Goal: Transaction & Acquisition: Purchase product/service

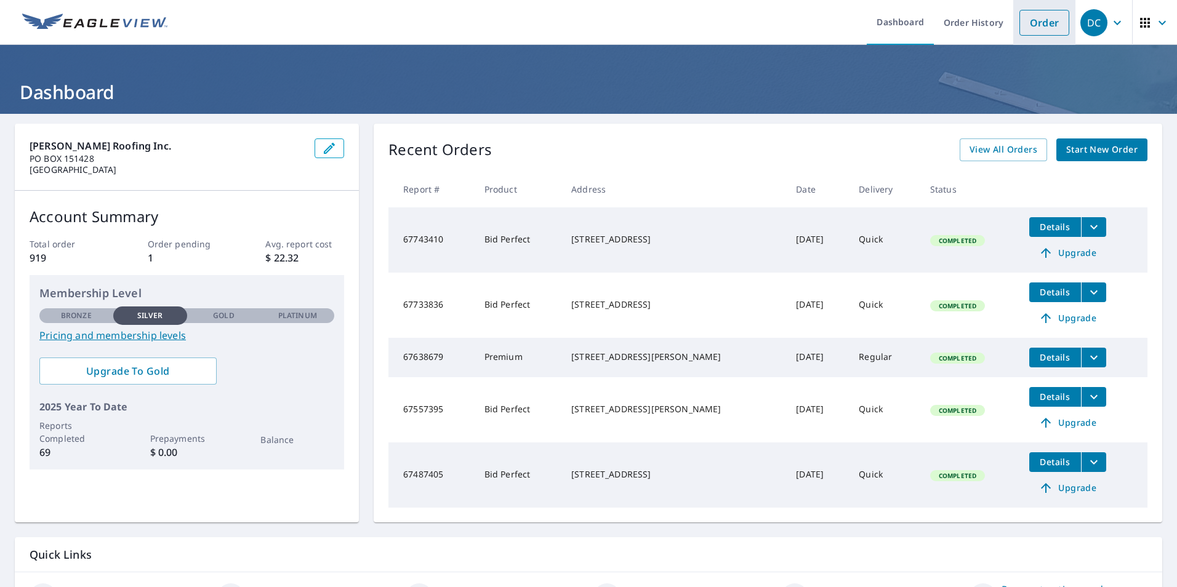
click at [1020, 22] on link "Order" at bounding box center [1045, 23] width 50 height 26
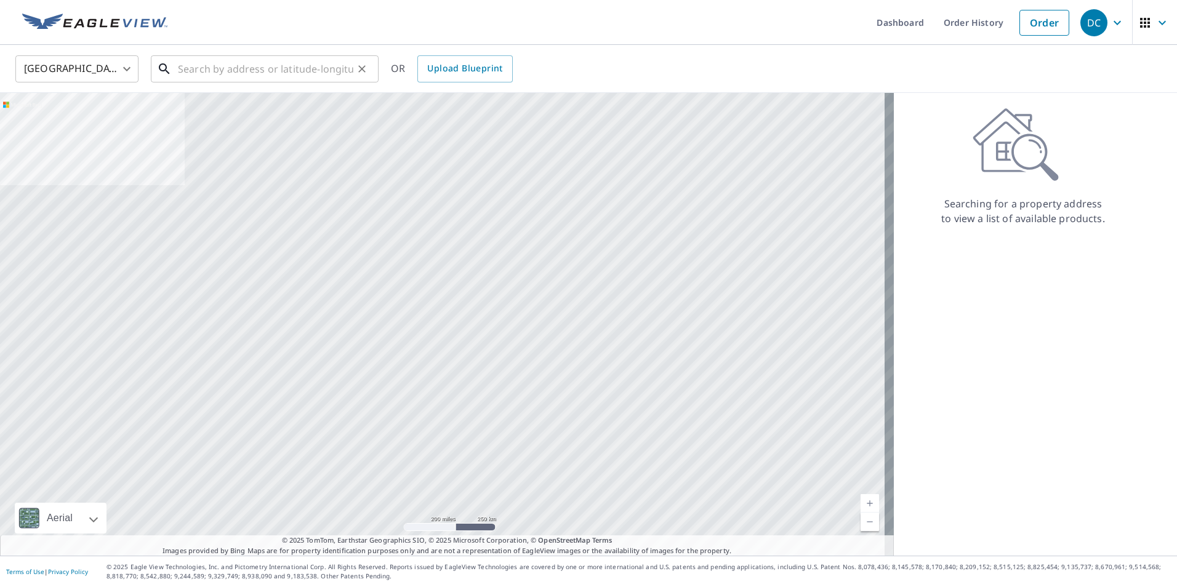
click at [212, 76] on input "text" at bounding box center [265, 69] width 175 height 34
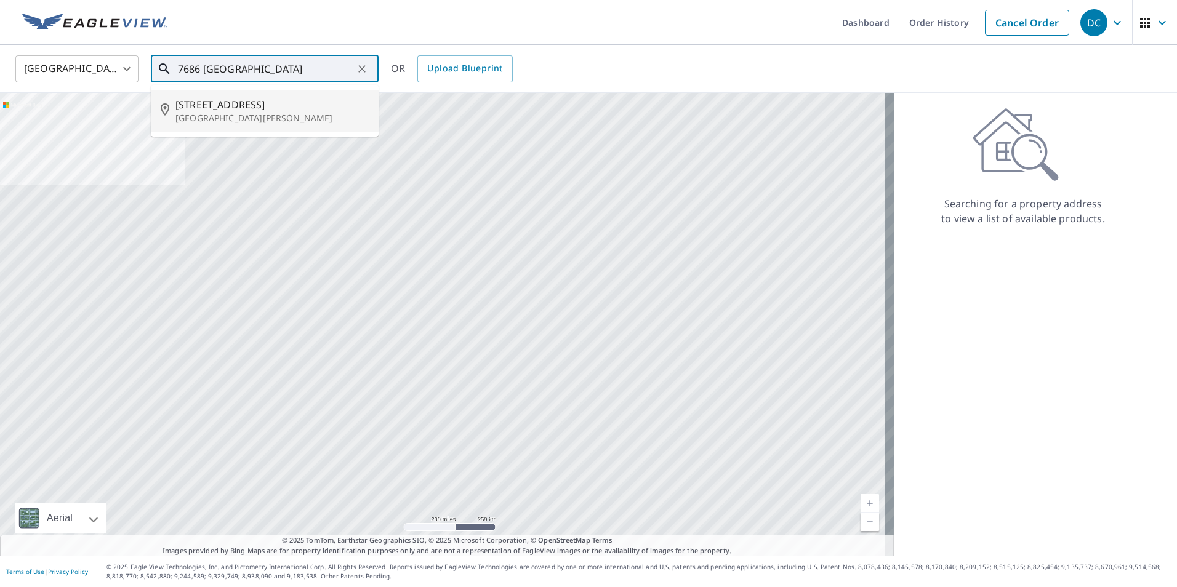
click at [221, 109] on span "[STREET_ADDRESS]" at bounding box center [271, 104] width 193 height 15
type input "[STREET_ADDRESS][PERSON_NAME]"
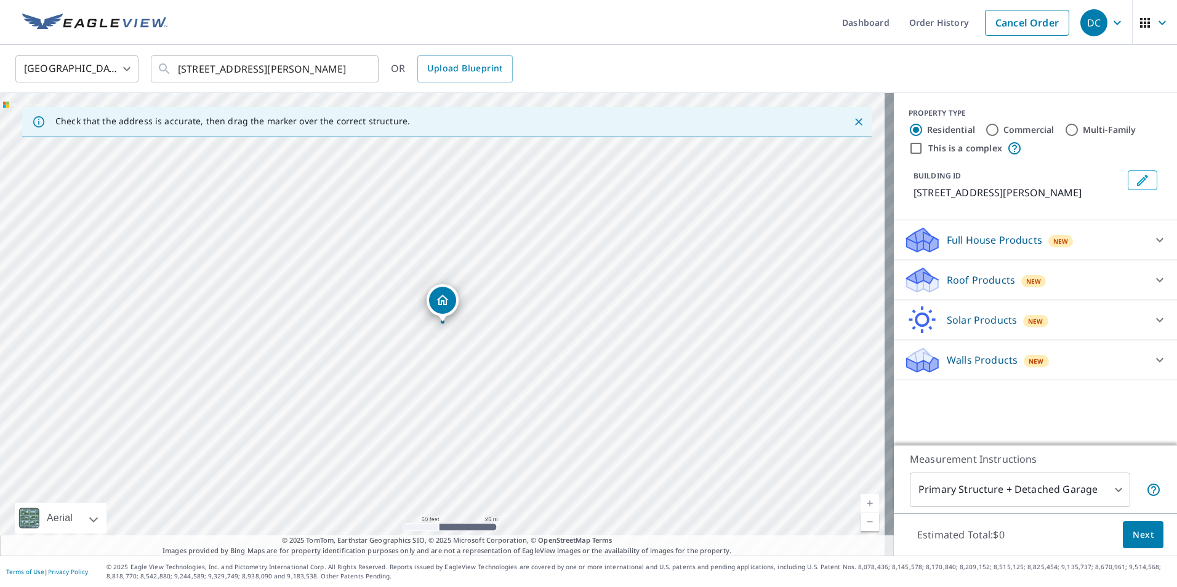
click at [968, 284] on p "Roof Products" at bounding box center [981, 280] width 68 height 15
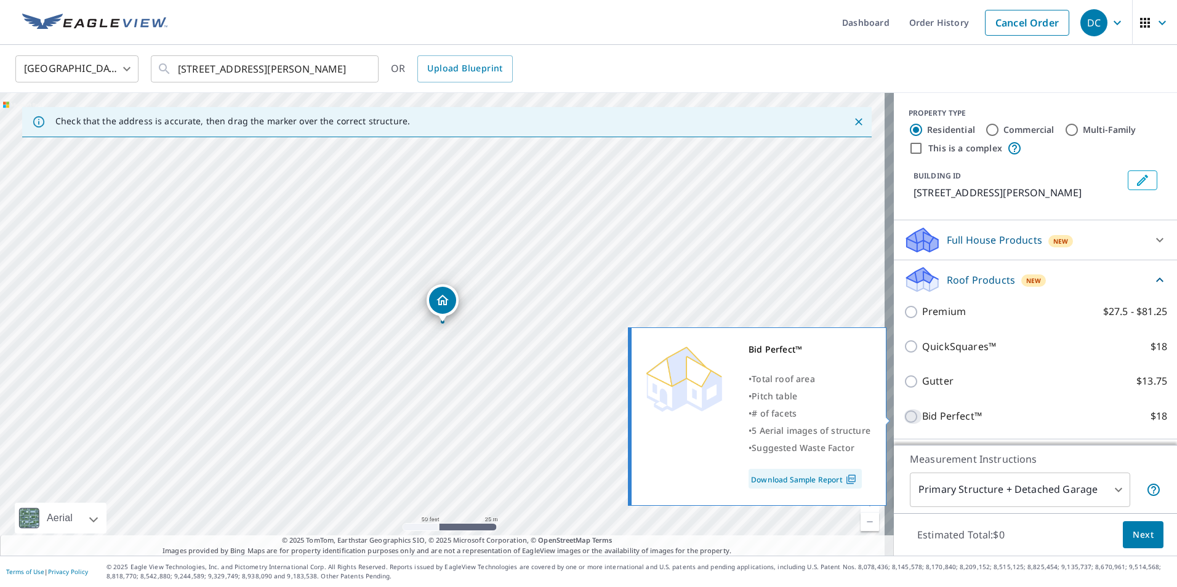
click at [904, 419] on input "Bid Perfect™ $18" at bounding box center [913, 416] width 18 height 15
checkbox input "true"
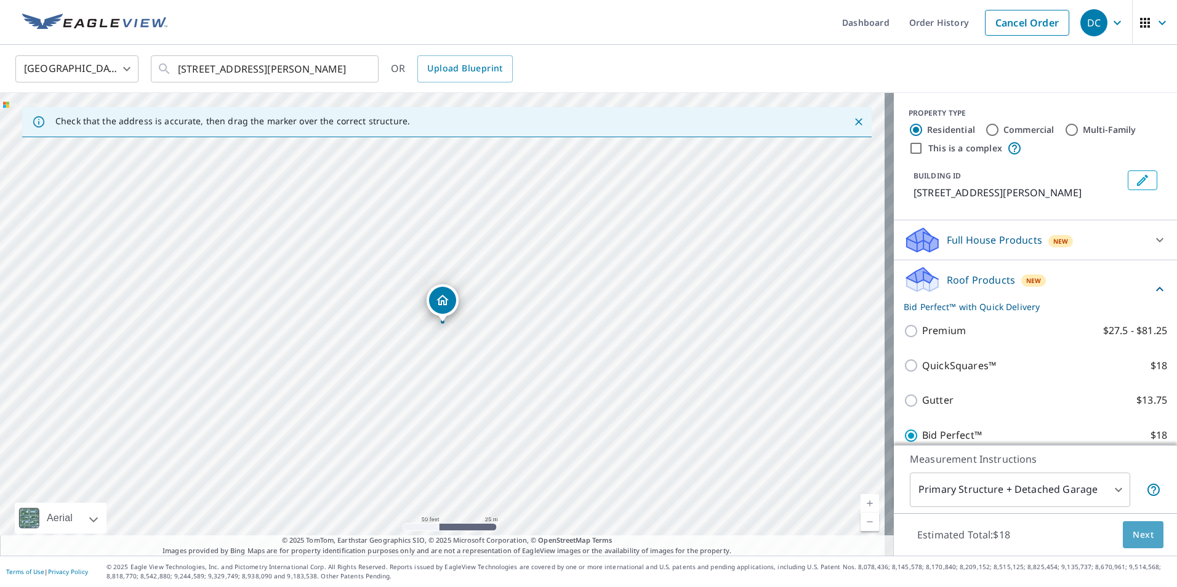
click at [1130, 543] on button "Next" at bounding box center [1143, 535] width 41 height 28
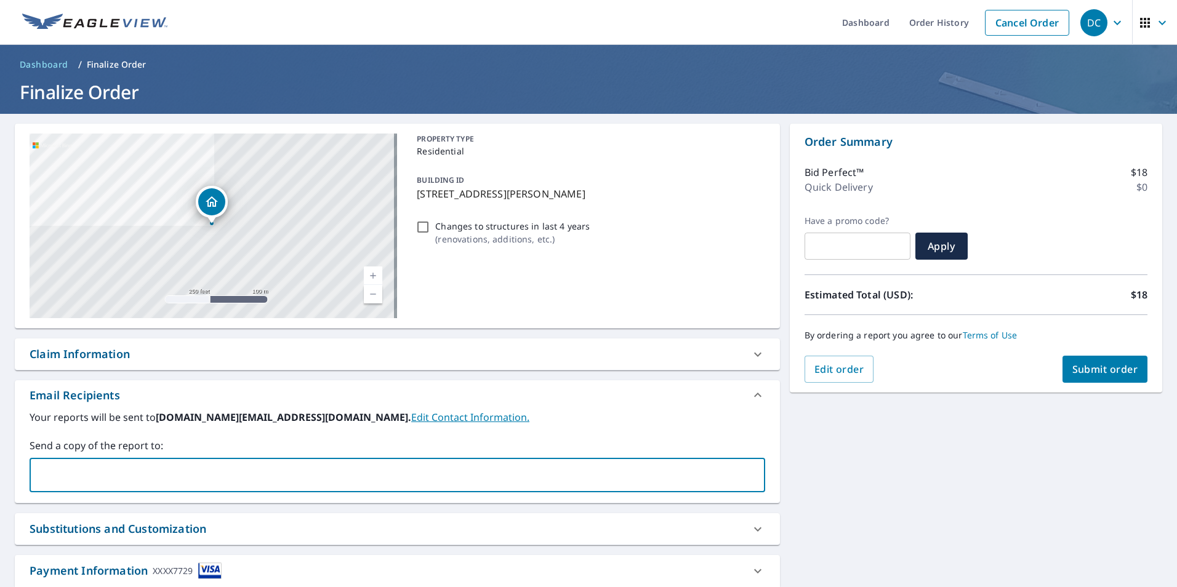
click at [100, 472] on input "text" at bounding box center [388, 475] width 706 height 23
click at [1084, 367] on span "Submit order" at bounding box center [1105, 370] width 66 height 14
